Goal: Browse casually: Explore the website without a specific task or goal

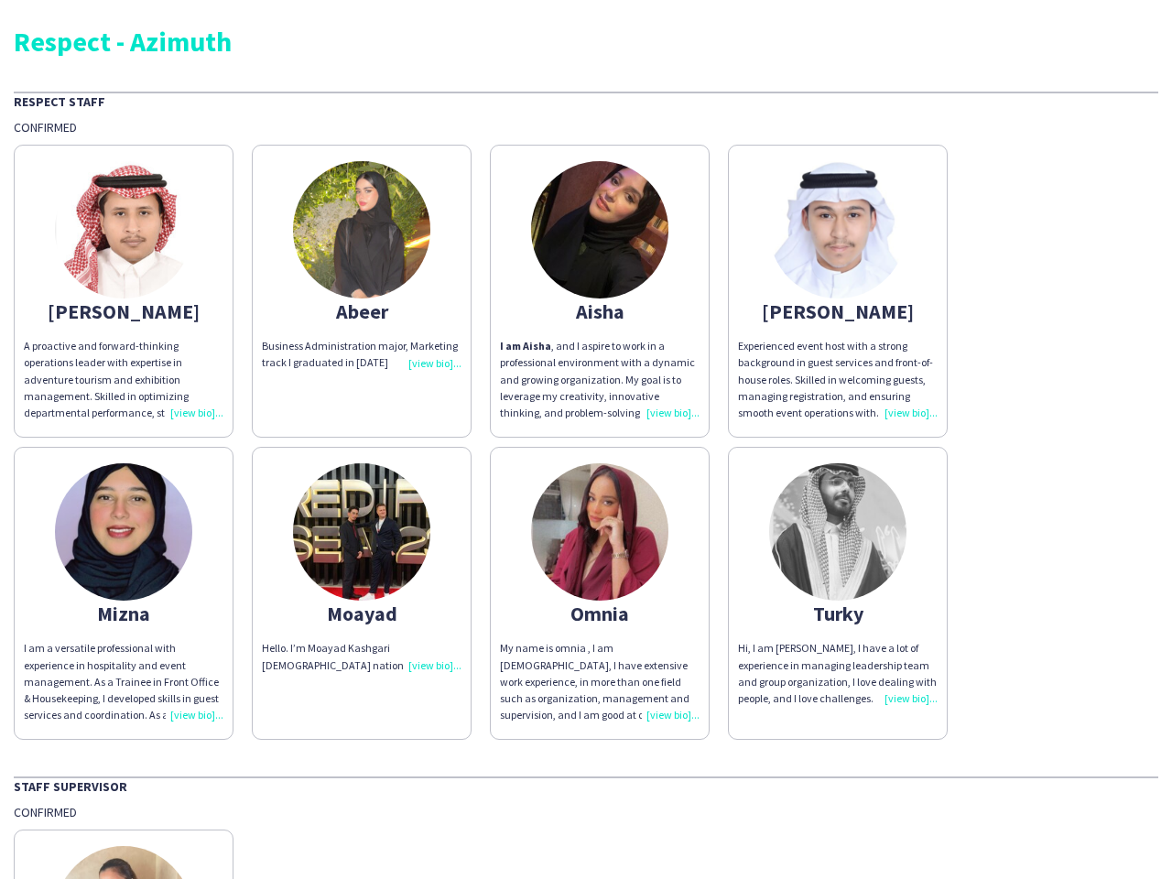
click at [586, 440] on div "[PERSON_NAME] A proactive and forward-thinking operations leader with expertise…" at bounding box center [586, 438] width 1145 height 604
click at [124, 291] on img at bounding box center [123, 229] width 137 height 137
click at [362, 291] on img at bounding box center [361, 229] width 137 height 137
click at [600, 291] on img at bounding box center [599, 229] width 137 height 137
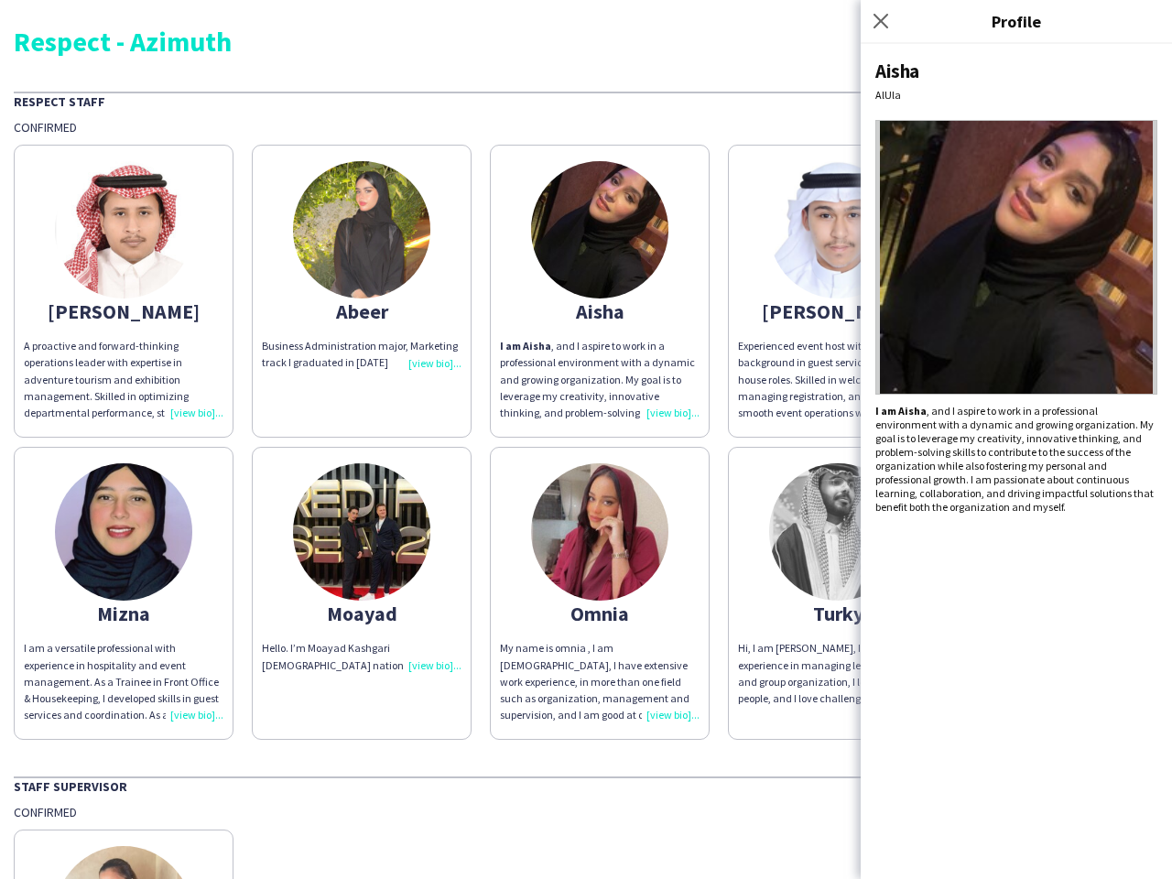
click at [838, 291] on img at bounding box center [837, 229] width 137 height 137
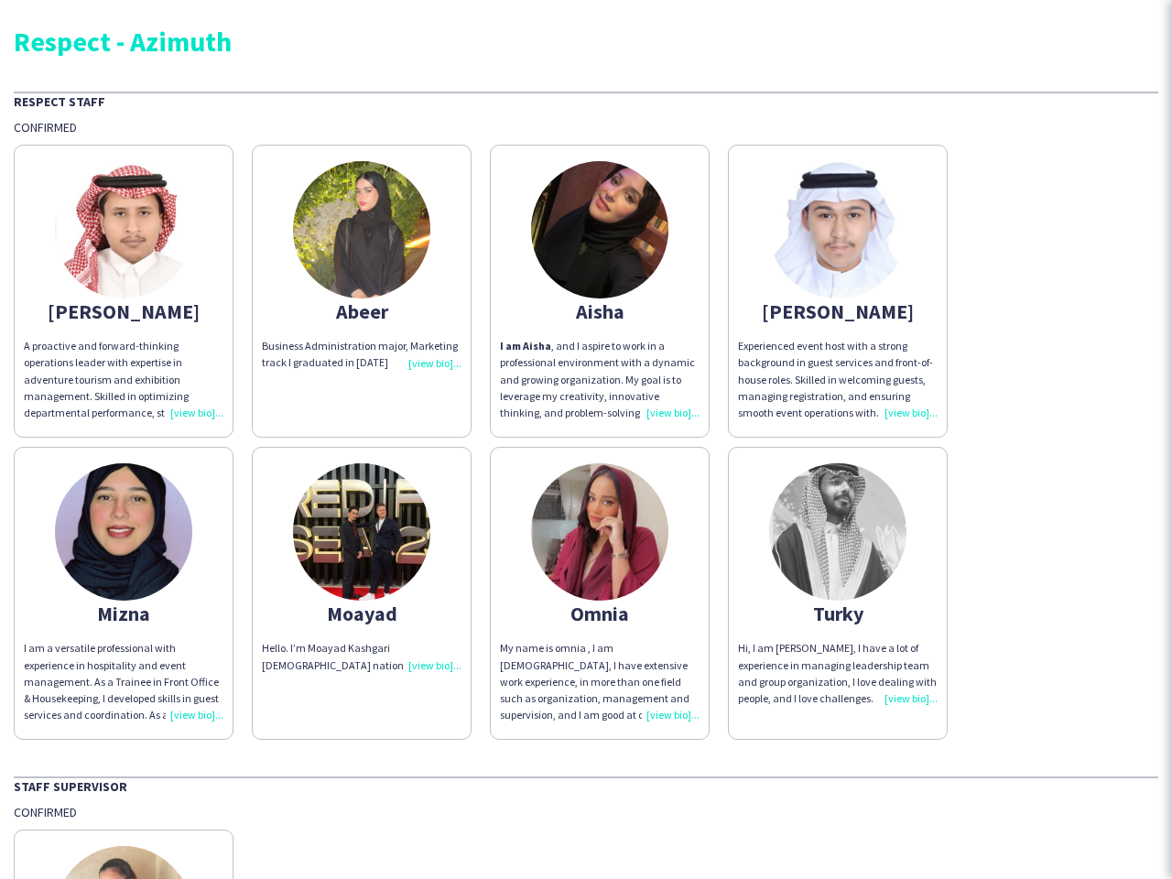
click at [124, 593] on img at bounding box center [123, 531] width 137 height 137
click at [362, 593] on img at bounding box center [361, 531] width 137 height 137
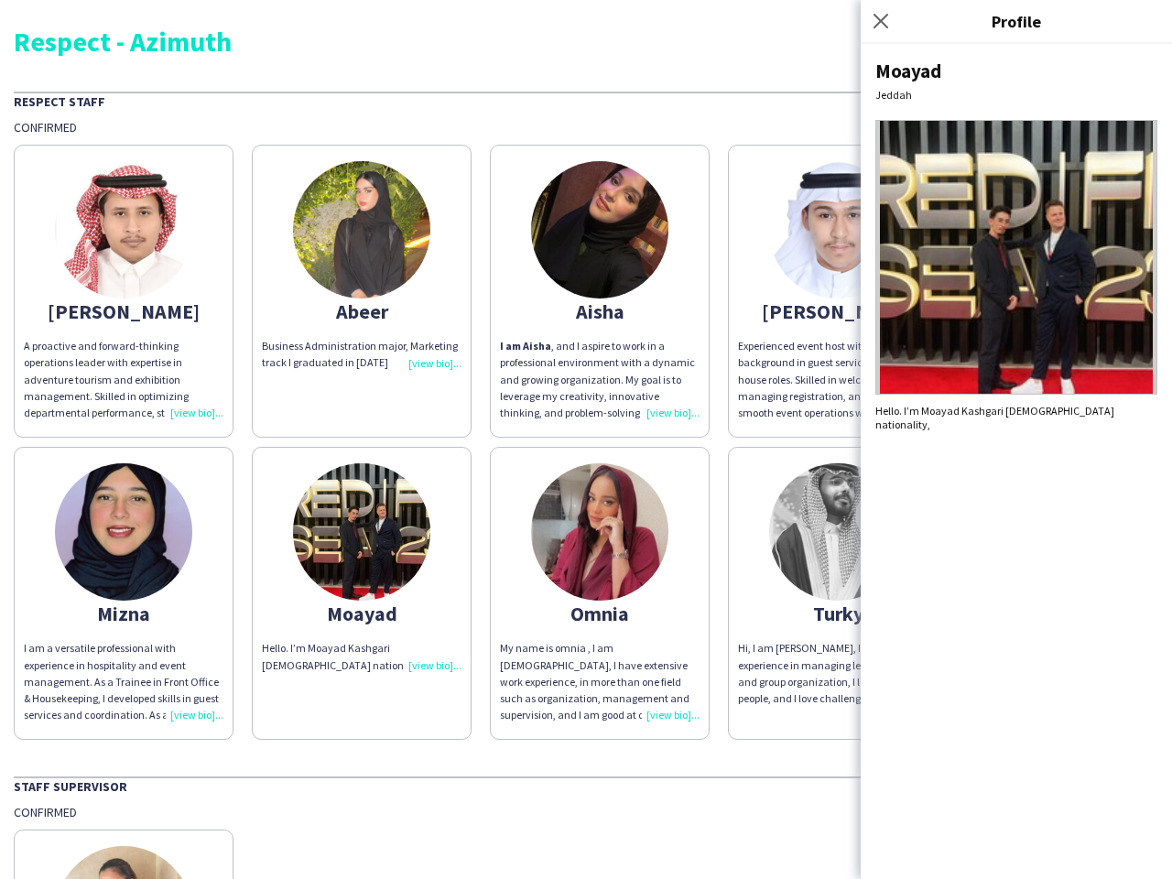
click at [600, 593] on img at bounding box center [599, 531] width 137 height 137
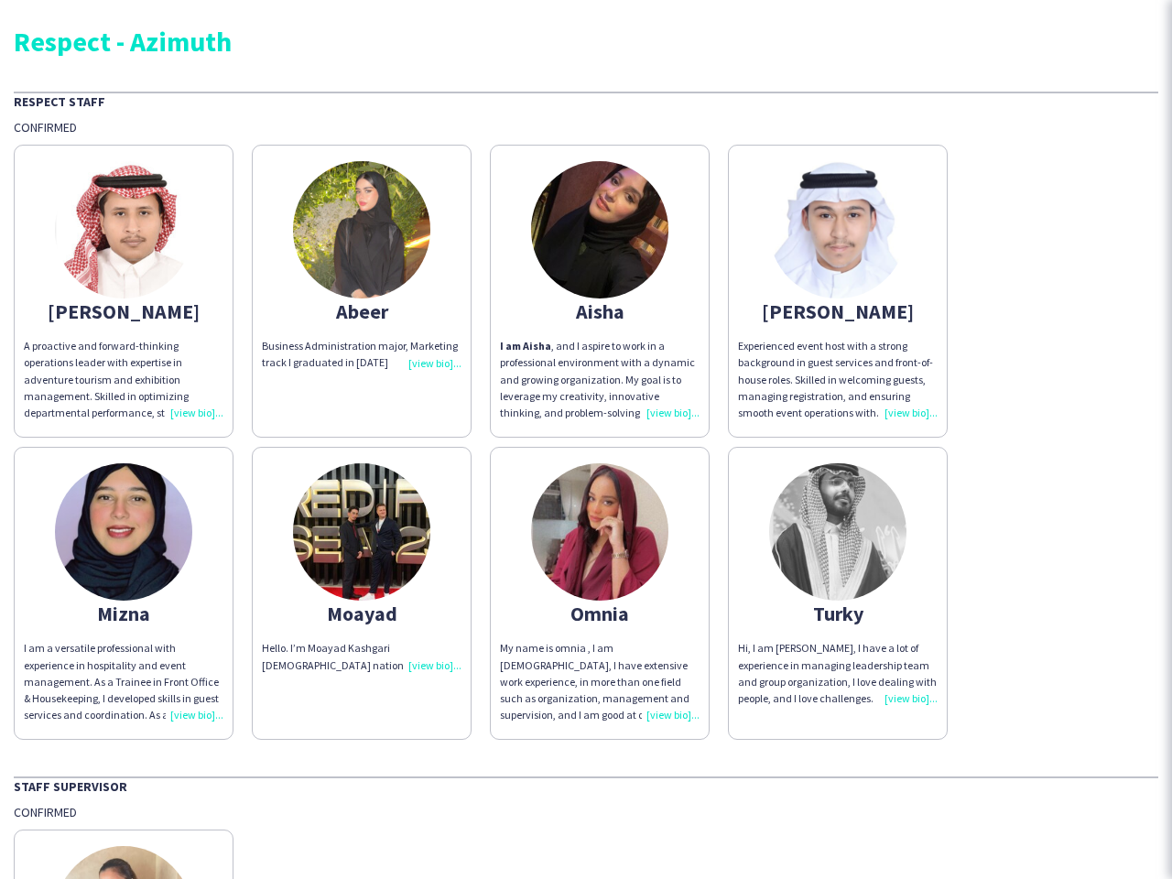
click at [838, 593] on img at bounding box center [837, 531] width 137 height 137
